Goal: Task Accomplishment & Management: Use online tool/utility

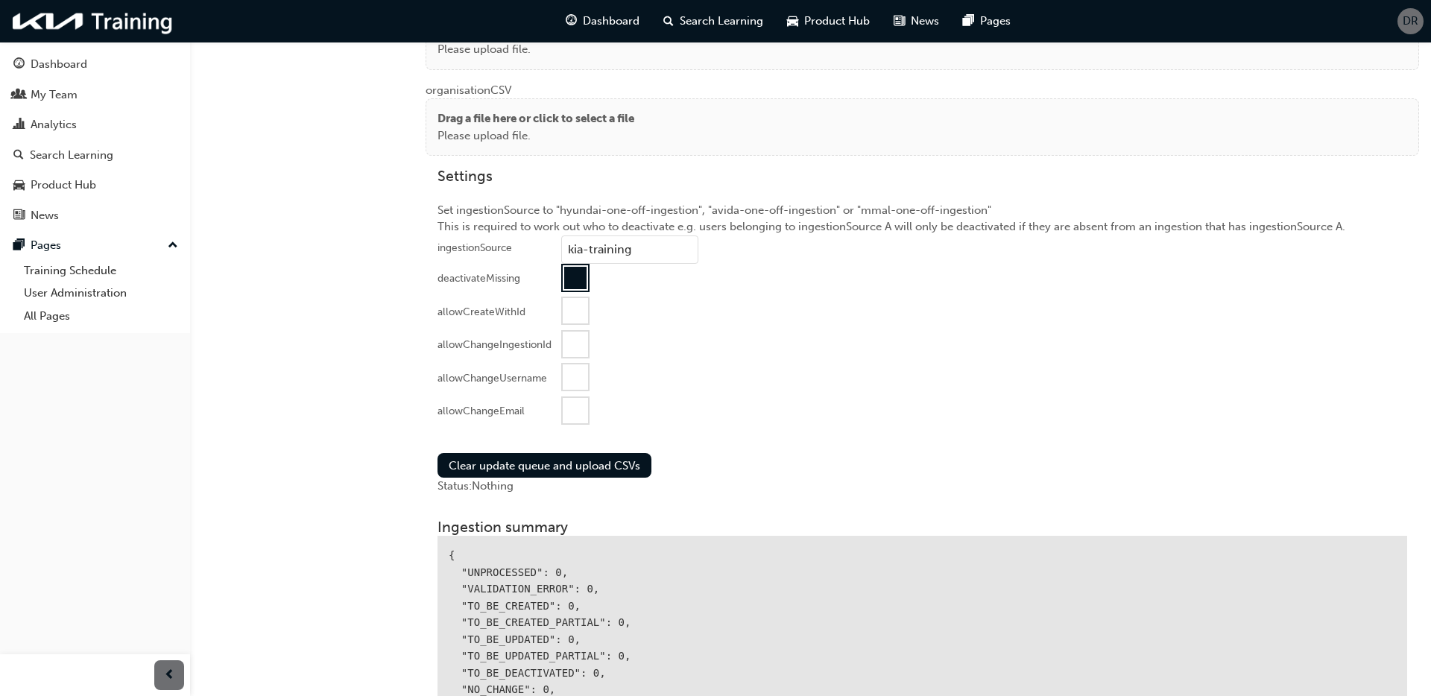
drag, startPoint x: 566, startPoint y: 409, endPoint x: 446, endPoint y: 352, distance: 132.7
click at [566, 409] on div at bounding box center [575, 410] width 25 height 25
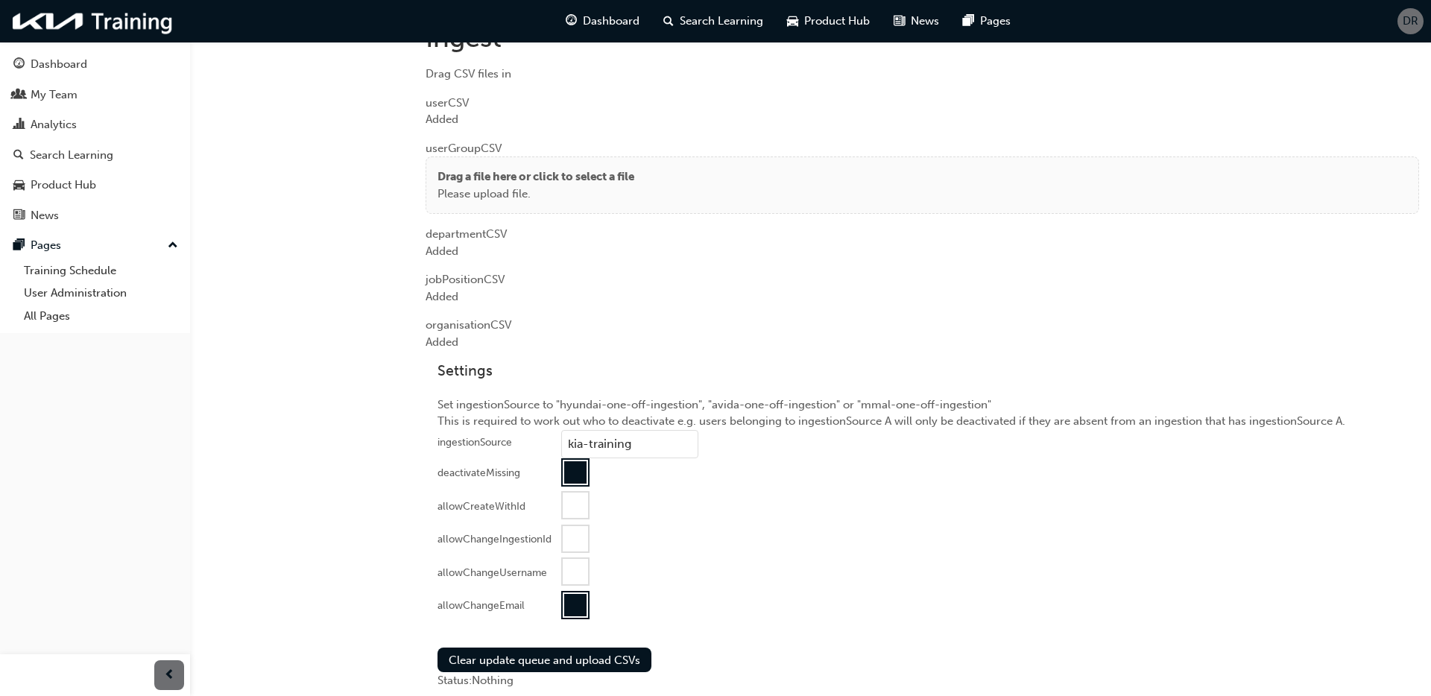
scroll to position [1449, 0]
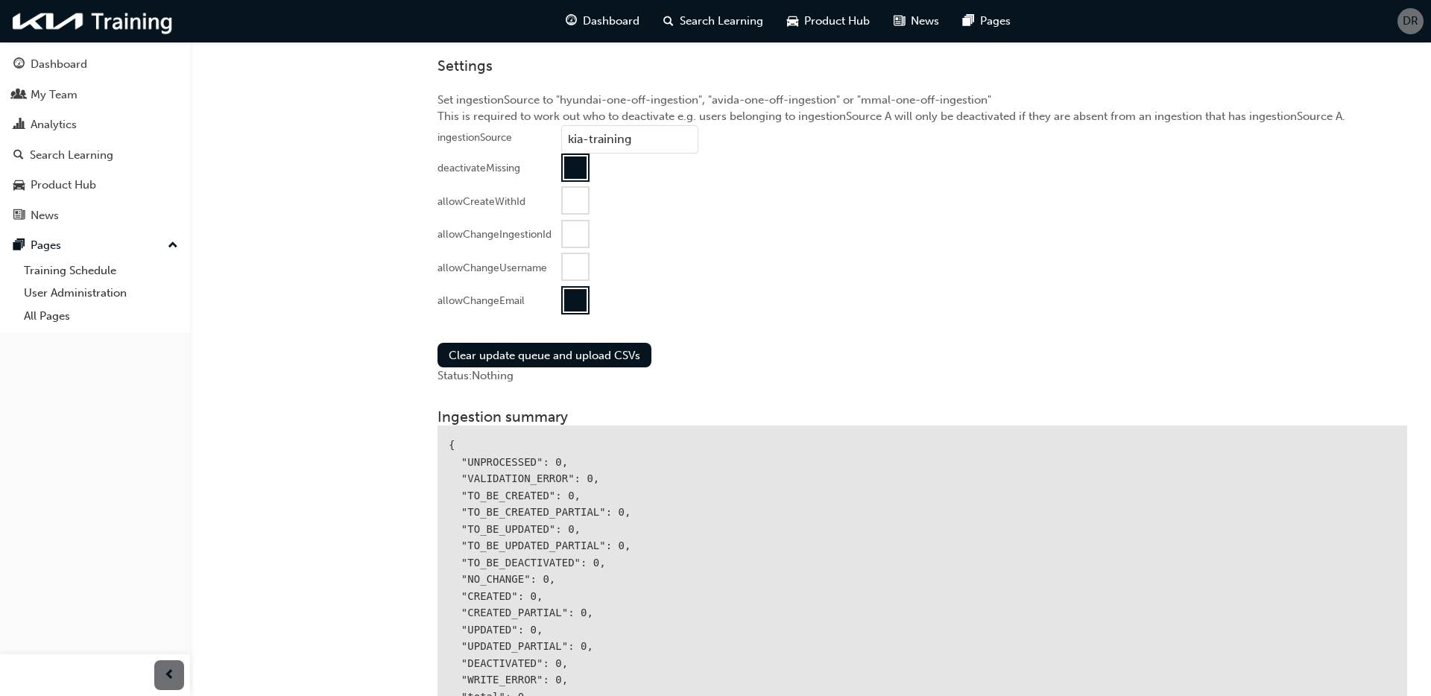
drag, startPoint x: 788, startPoint y: 350, endPoint x: 692, endPoint y: 359, distance: 96.5
click at [788, 350] on div "Clear update queue and upload CSVs Status: Nothing" at bounding box center [922, 364] width 993 height 66
click at [632, 356] on button "Clear update queue and upload CSVs" at bounding box center [544, 355] width 214 height 25
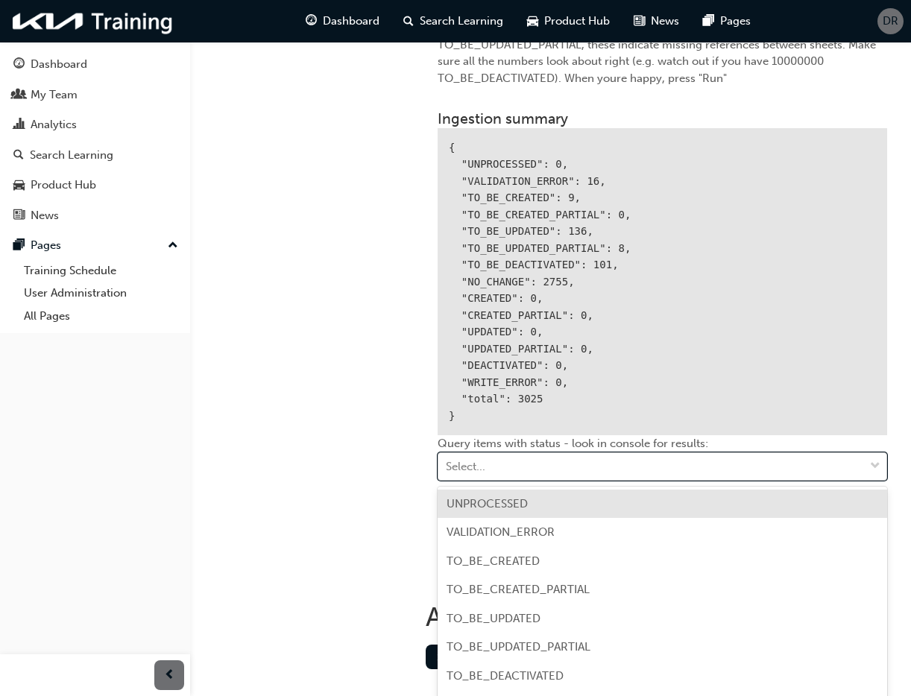
scroll to position [1885, 0]
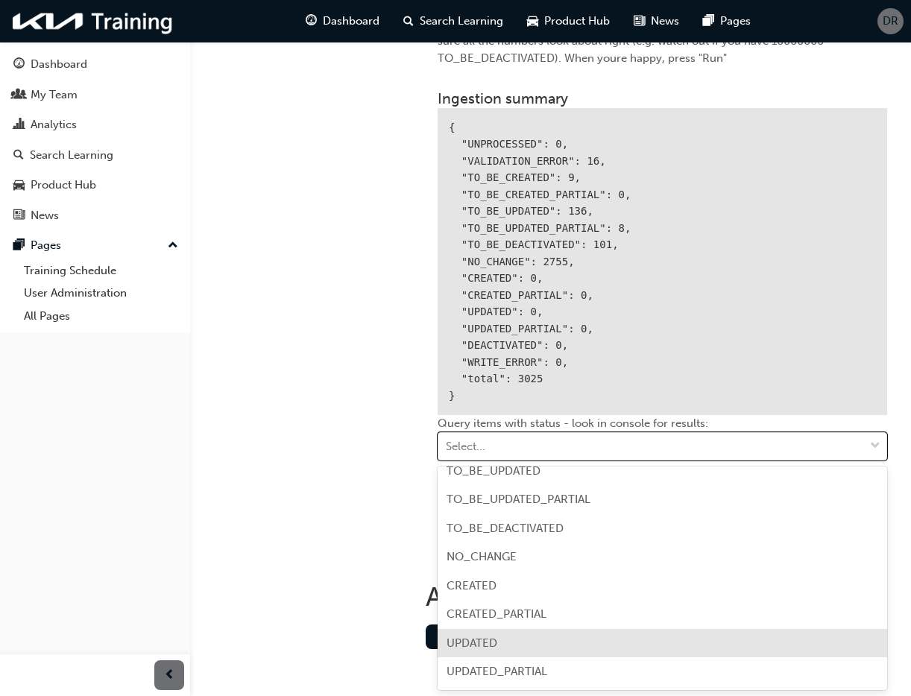
scroll to position [126, 0]
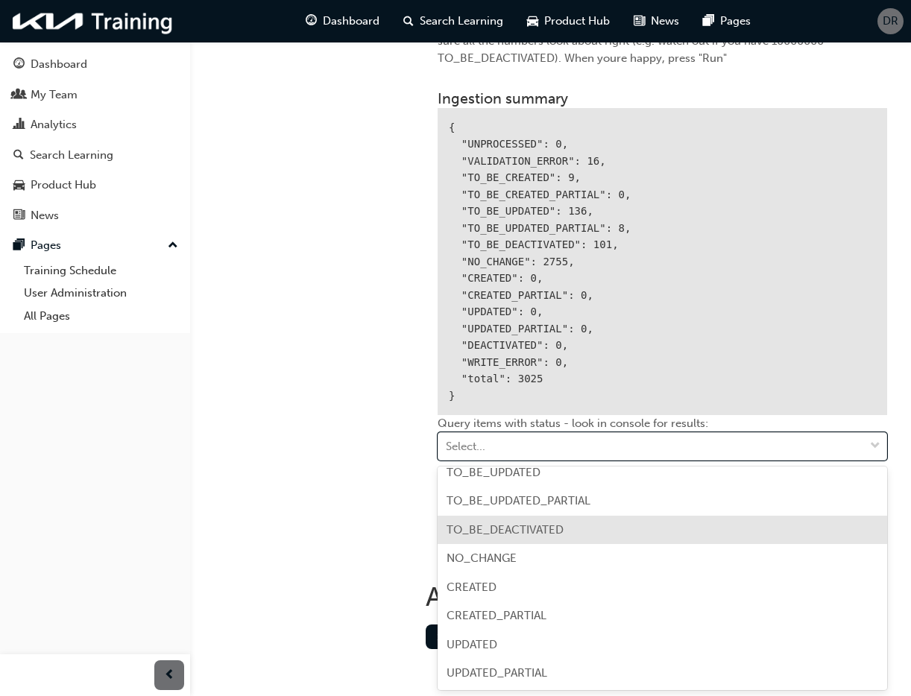
click at [632, 532] on div "TO_BE_DEACTIVATED" at bounding box center [661, 530] width 449 height 29
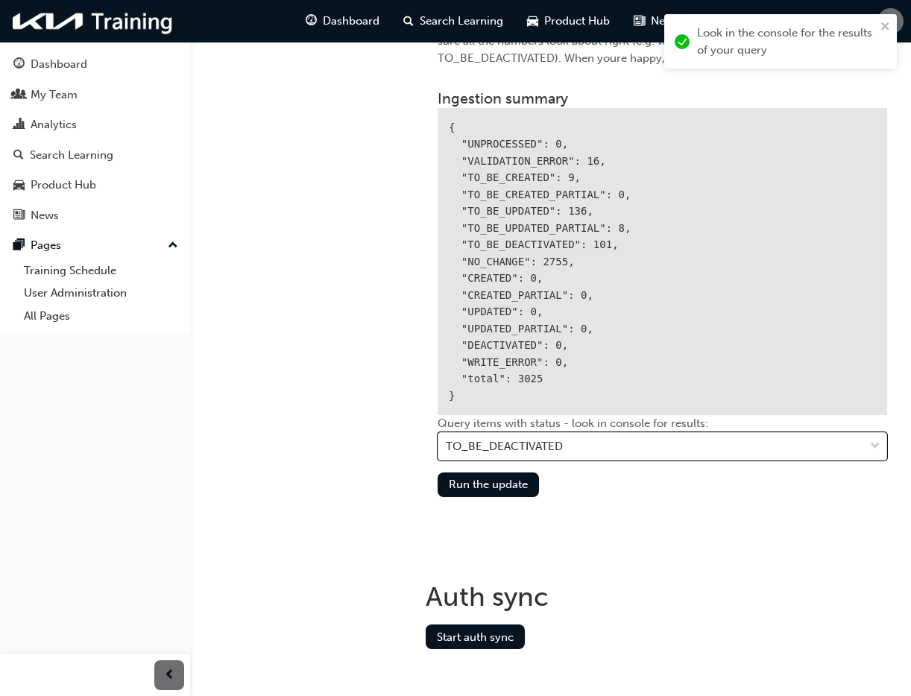
click at [692, 281] on div "{ "UNPROCESSED": 0, "VALIDATION_ERROR": 16, "TO_BE_CREATED": 9, "TO_BE_CREATED_…" at bounding box center [661, 262] width 449 height 308
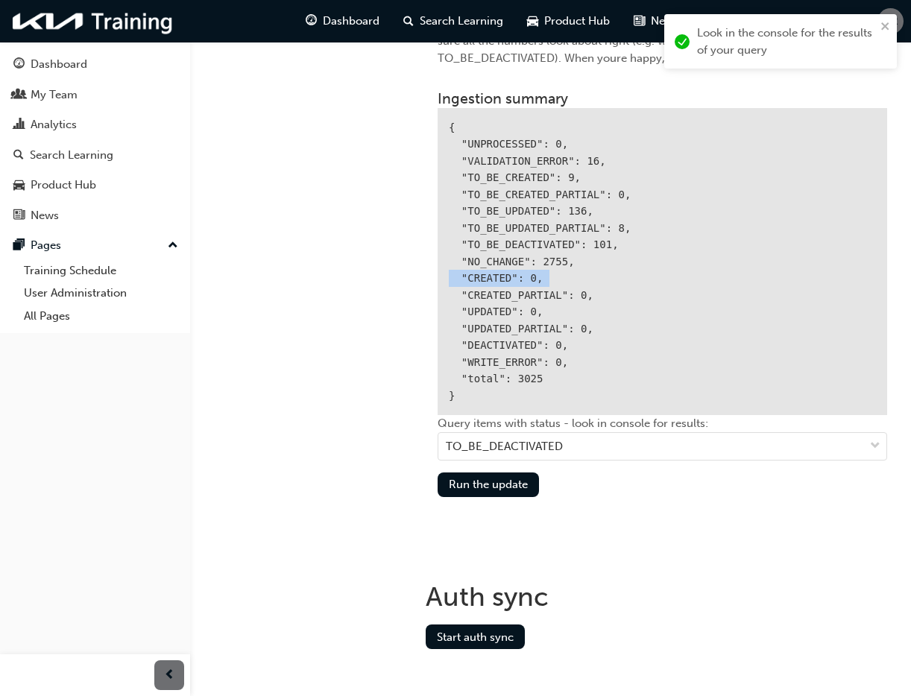
click at [692, 281] on div "{ "UNPROCESSED": 0, "VALIDATION_ERROR": 16, "TO_BE_CREATED": 9, "TO_BE_CREATED_…" at bounding box center [661, 262] width 449 height 308
click at [668, 345] on div "{ "UNPROCESSED": 0, "VALIDATION_ERROR": 16, "TO_BE_CREATED": 9, "TO_BE_CREATED_…" at bounding box center [661, 262] width 449 height 308
click at [667, 346] on div "{ "UNPROCESSED": 0, "VALIDATION_ERROR": 16, "TO_BE_CREATED": 9, "TO_BE_CREATED_…" at bounding box center [661, 262] width 449 height 308
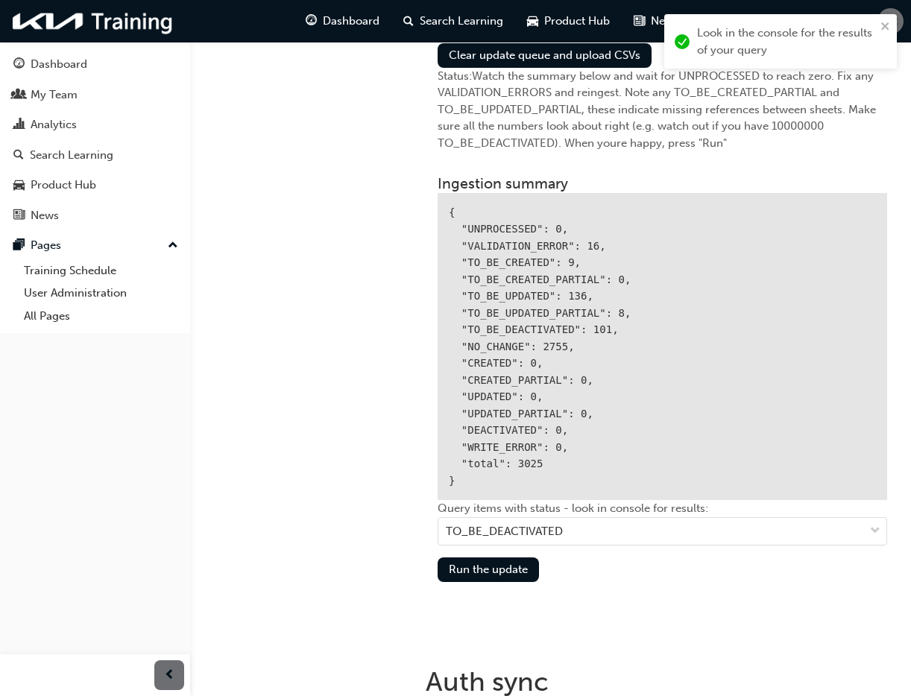
scroll to position [1735, 0]
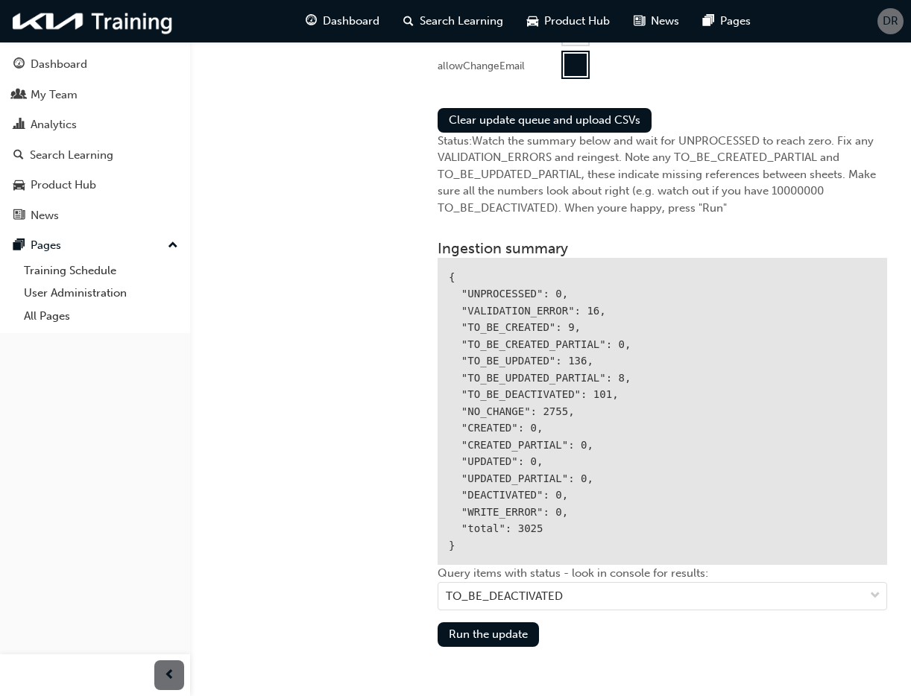
click at [667, 346] on div "{ "UNPROCESSED": 0, "VALIDATION_ERROR": 16, "TO_BE_CREATED": 9, "TO_BE_CREATED_…" at bounding box center [661, 412] width 449 height 308
